Goal: Task Accomplishment & Management: Complete application form

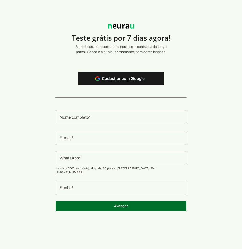
click at [123, 120] on input "Nome completo" at bounding box center [121, 117] width 123 height 6
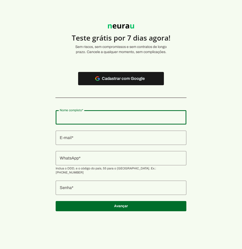
type input "[PERSON_NAME]"
type md-outlined-text-field "[PERSON_NAME]"
click at [125, 137] on input "E-mail" at bounding box center [121, 138] width 123 height 6
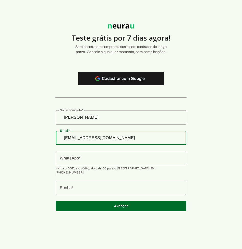
type input "[EMAIL_ADDRESS][DOMAIN_NAME]"
type md-outlined-text-field "[EMAIL_ADDRESS][DOMAIN_NAME]"
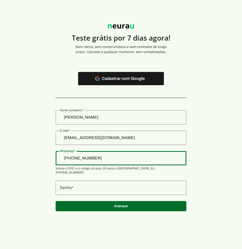
type input "[PHONE_NUMBER]"
type md-outlined-text-field "[PHONE_NUMBER]"
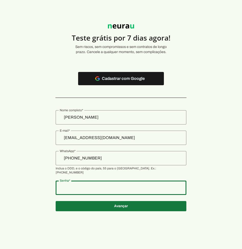
type md-outlined-text-field "74193456"
click at [93, 205] on span at bounding box center [121, 206] width 131 height 12
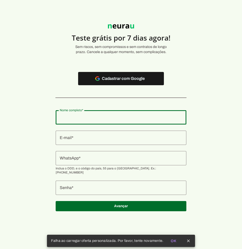
click at [102, 122] on div at bounding box center [121, 117] width 131 height 14
type input "[PERSON_NAME]"
type md-outlined-text-field "[PERSON_NAME]"
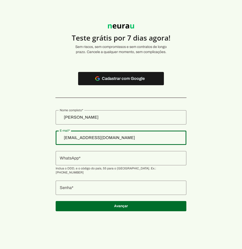
type input "[EMAIL_ADDRESS][DOMAIN_NAME]"
type md-outlined-text-field "[EMAIL_ADDRESS][DOMAIN_NAME]"
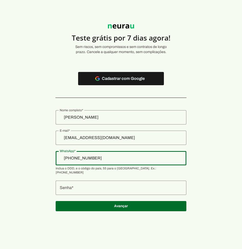
type input "[PHONE_NUMBER]"
type md-outlined-text-field "[PHONE_NUMBER]"
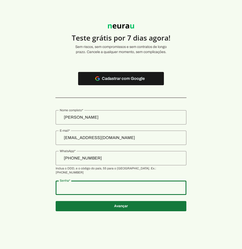
type md-outlined-text-field "74193456"
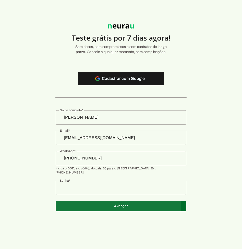
click at [103, 204] on span at bounding box center [121, 206] width 131 height 12
